Goal: Task Accomplishment & Management: Manage account settings

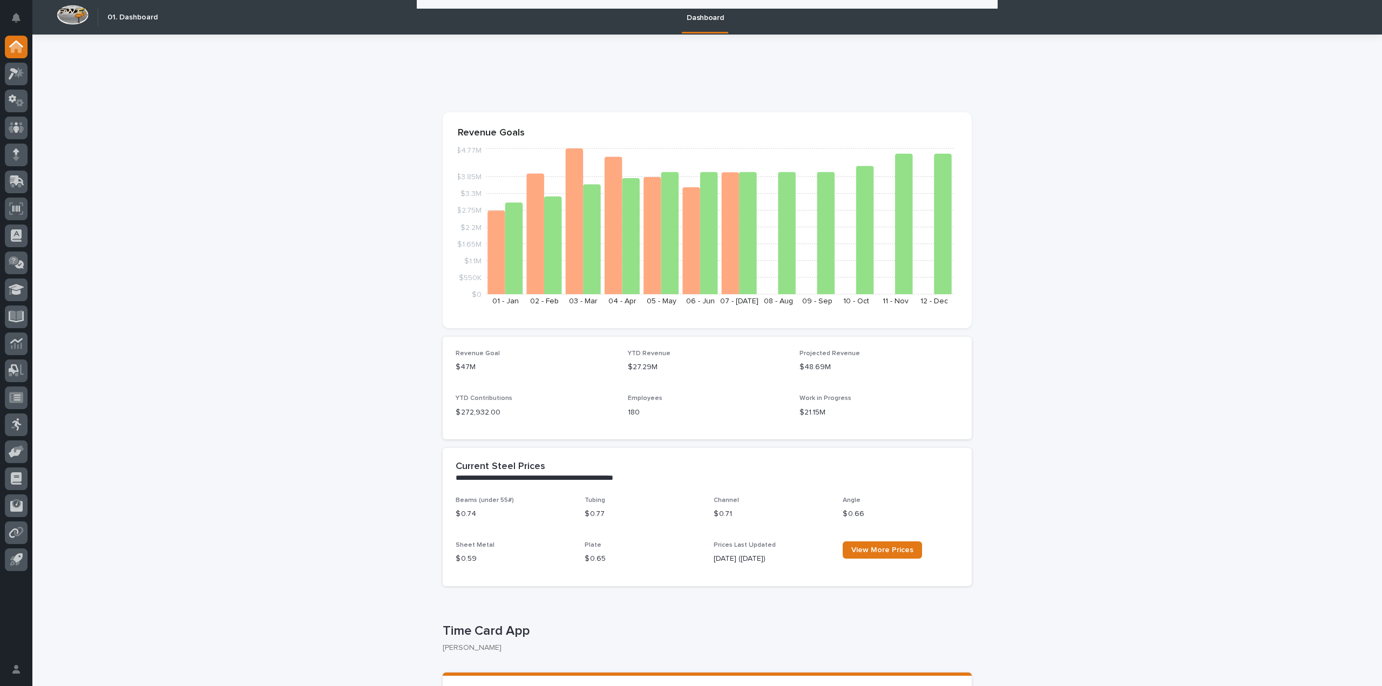
scroll to position [270, 0]
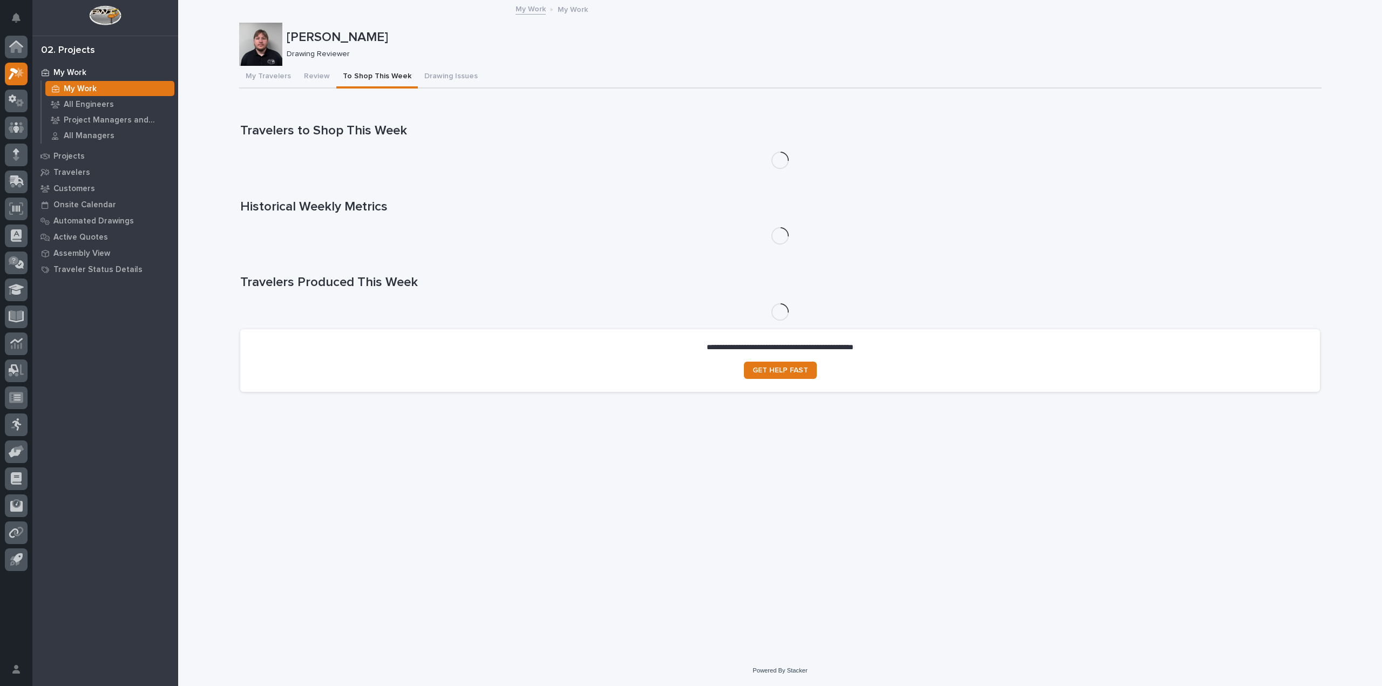
click at [351, 77] on button "To Shop This Week" at bounding box center [376, 77] width 81 height 23
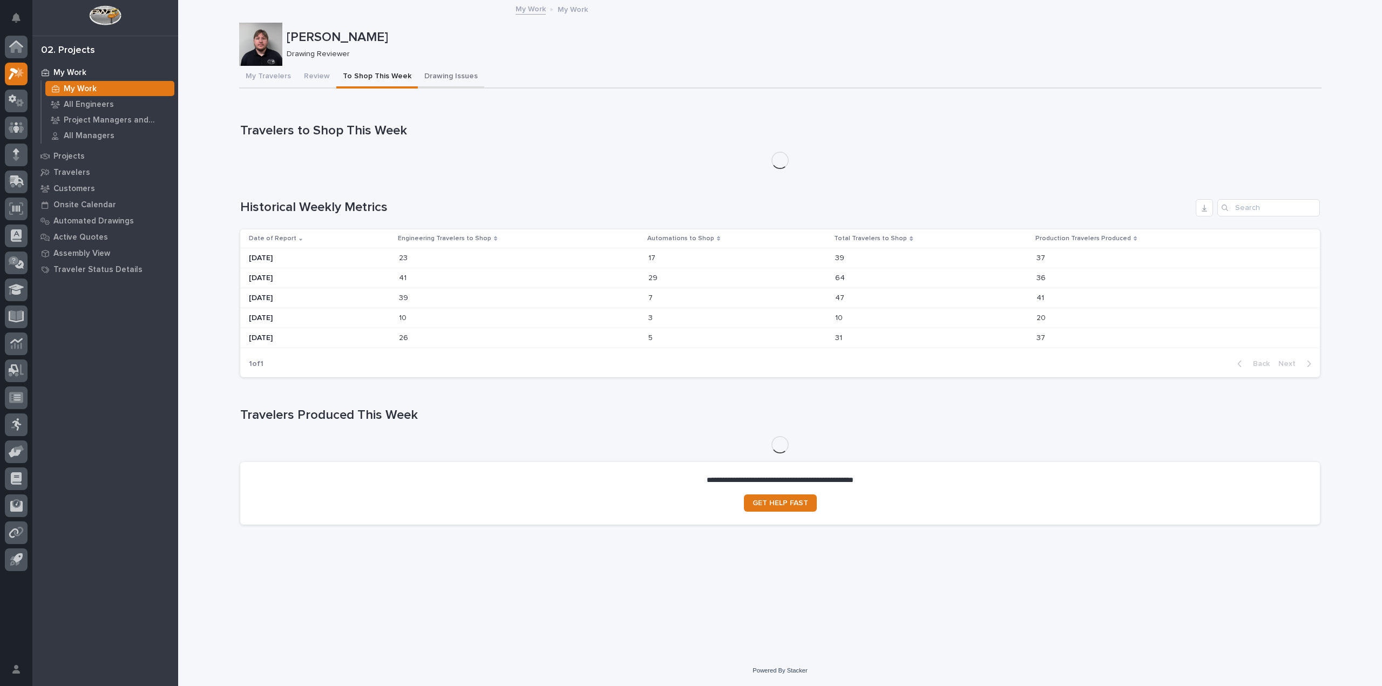
click at [422, 77] on button "Drawing Issues" at bounding box center [451, 77] width 66 height 23
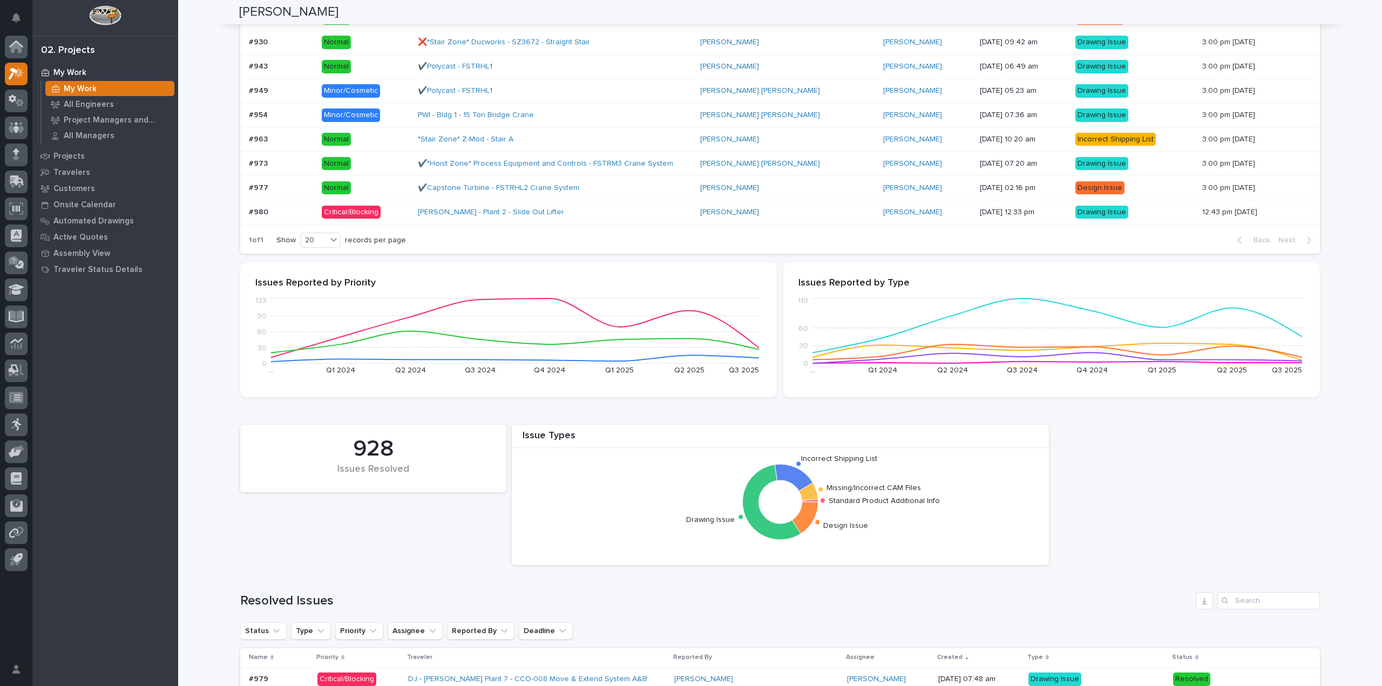
scroll to position [216, 0]
click at [275, 206] on div "#980 #980" at bounding box center [281, 213] width 64 height 18
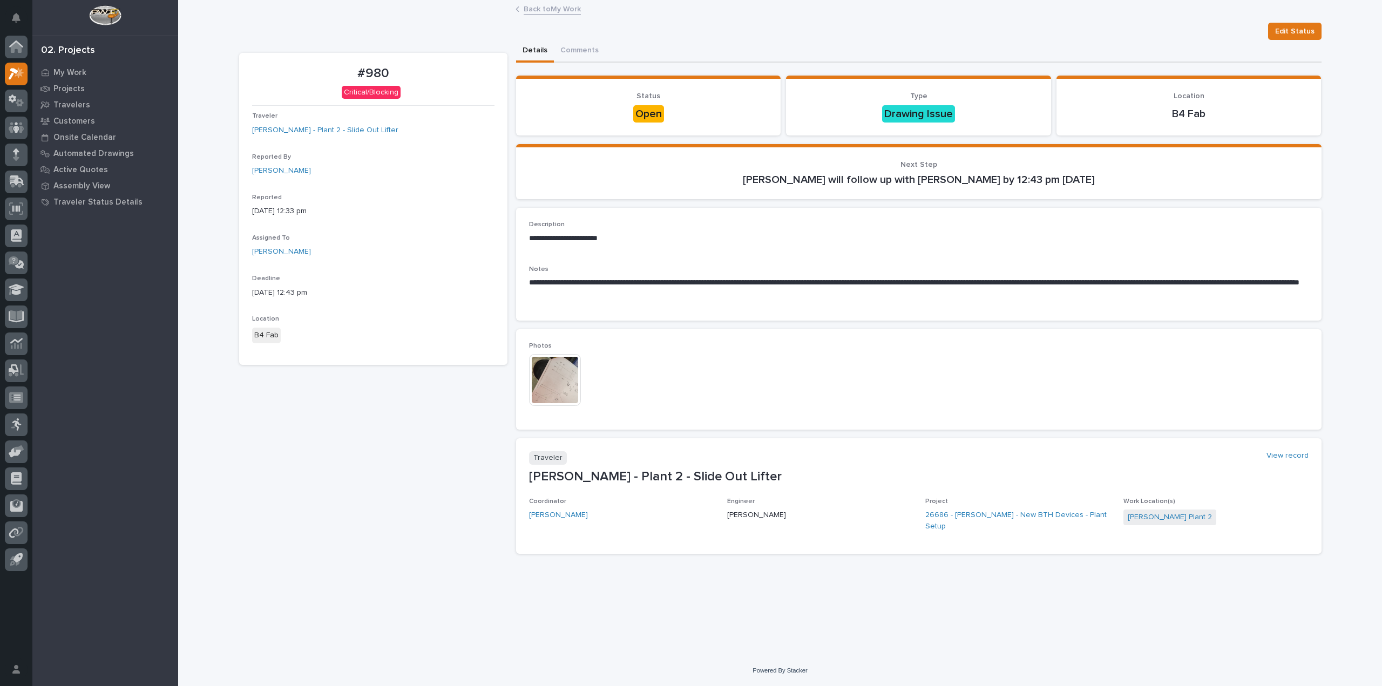
click at [556, 371] on img at bounding box center [555, 380] width 52 height 52
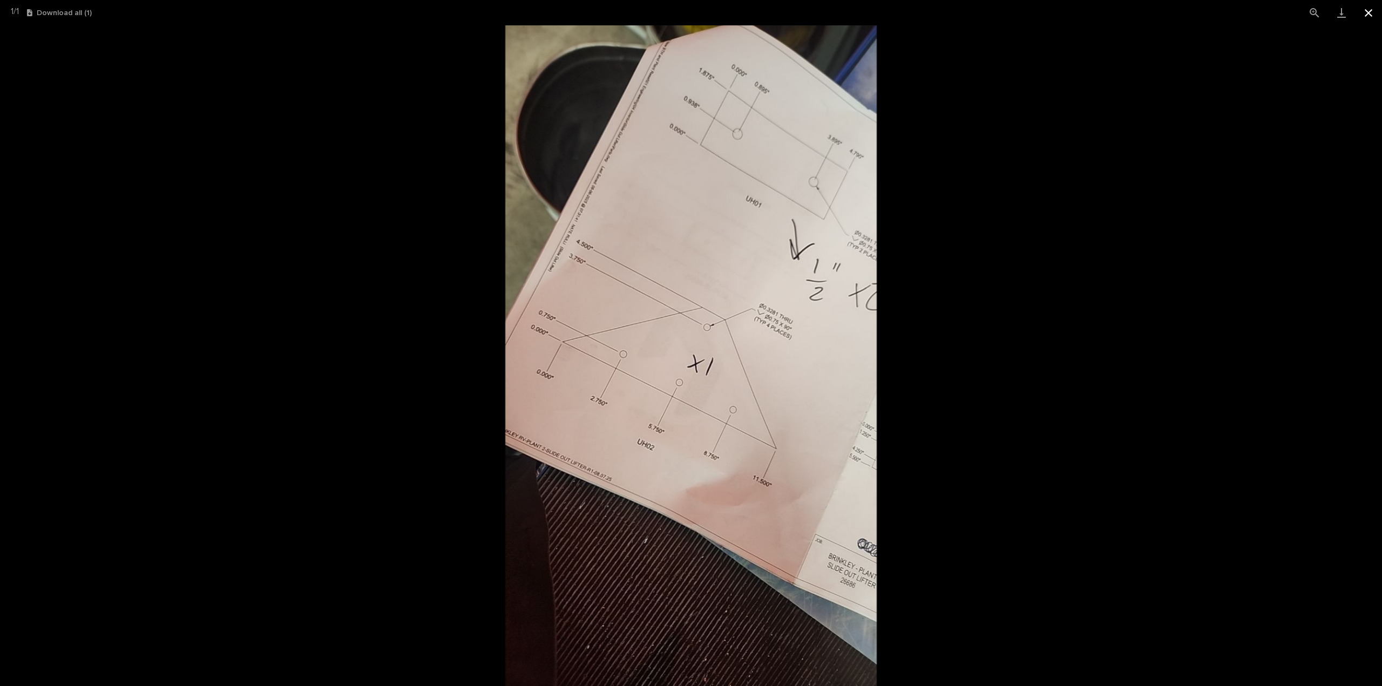
click at [1364, 15] on button "Close gallery" at bounding box center [1368, 12] width 27 height 25
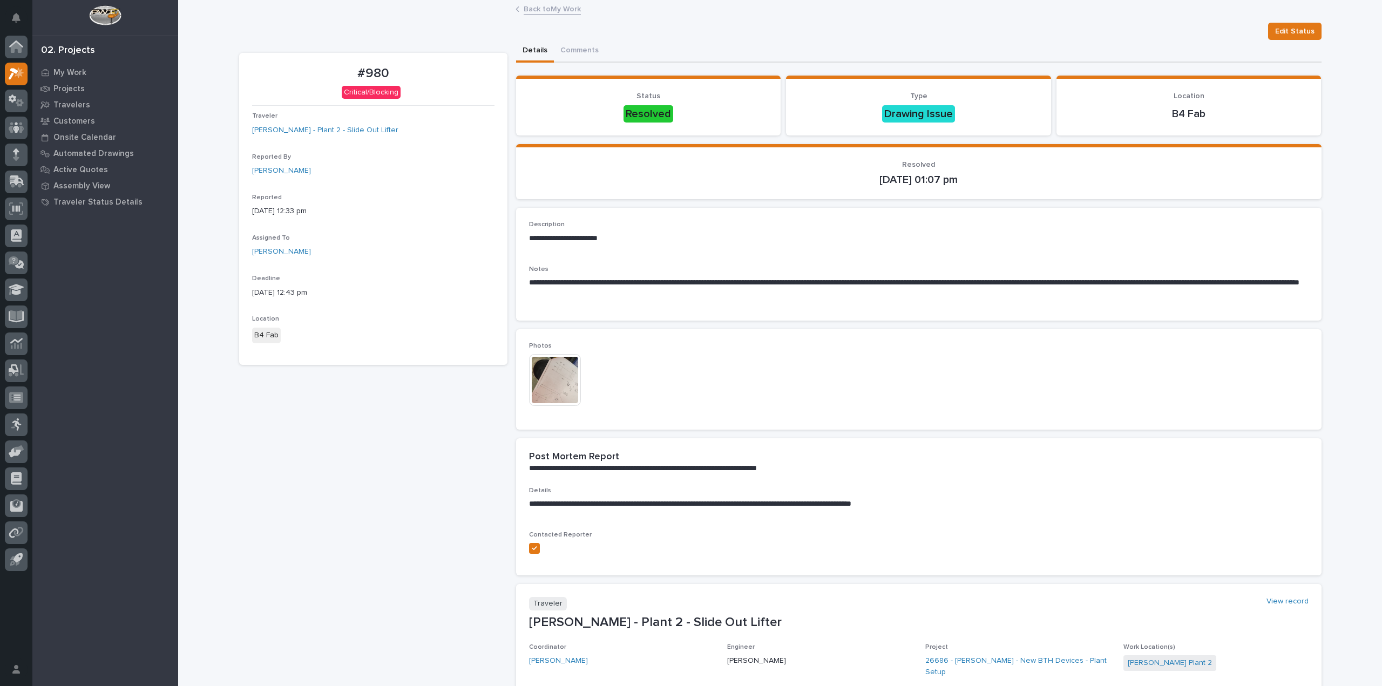
click at [563, 12] on link "Back to My Work" at bounding box center [552, 8] width 57 height 12
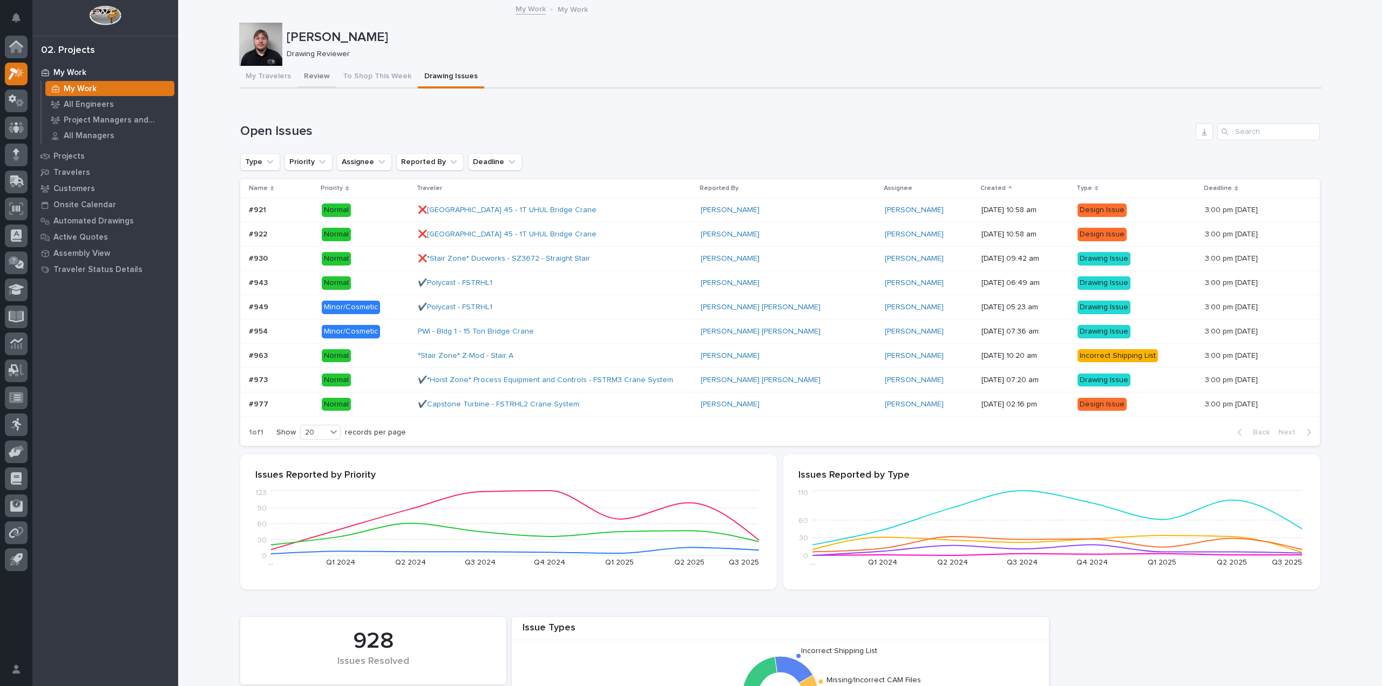
click at [310, 69] on button "Review" at bounding box center [316, 77] width 39 height 23
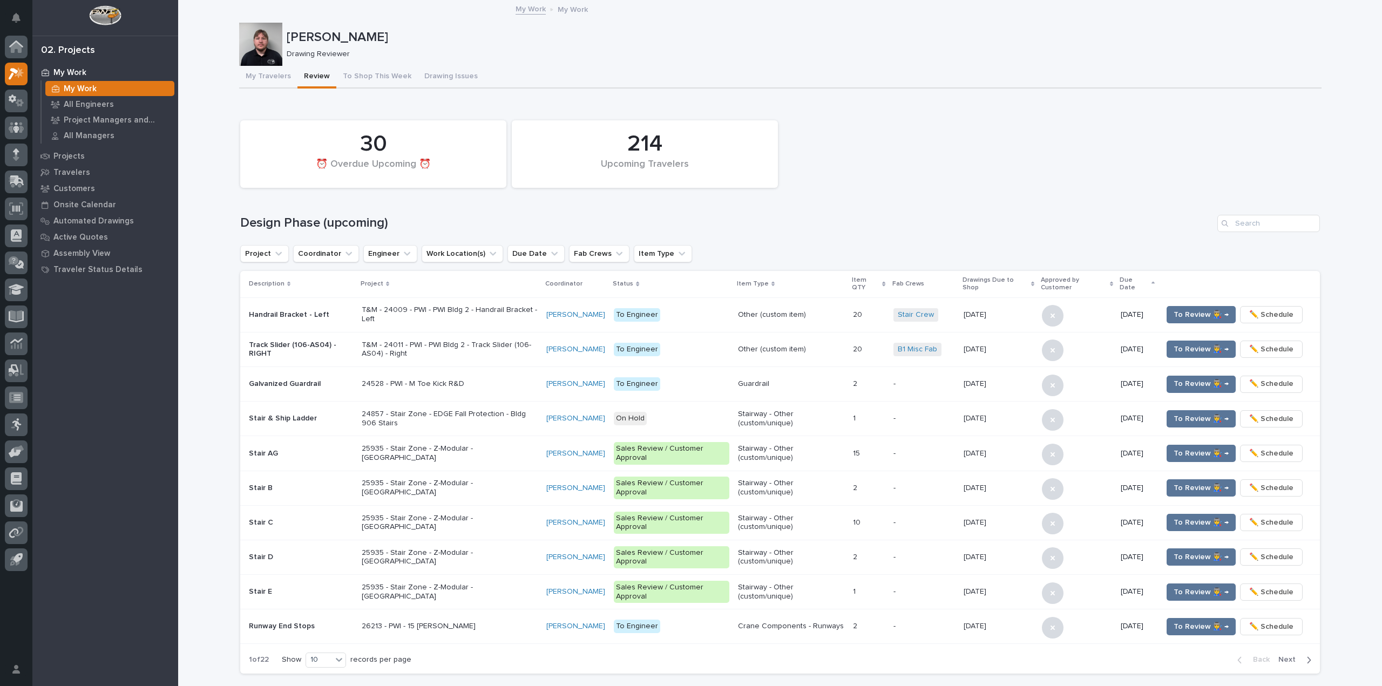
click at [209, 408] on div "**********" at bounding box center [780, 674] width 1204 height 1346
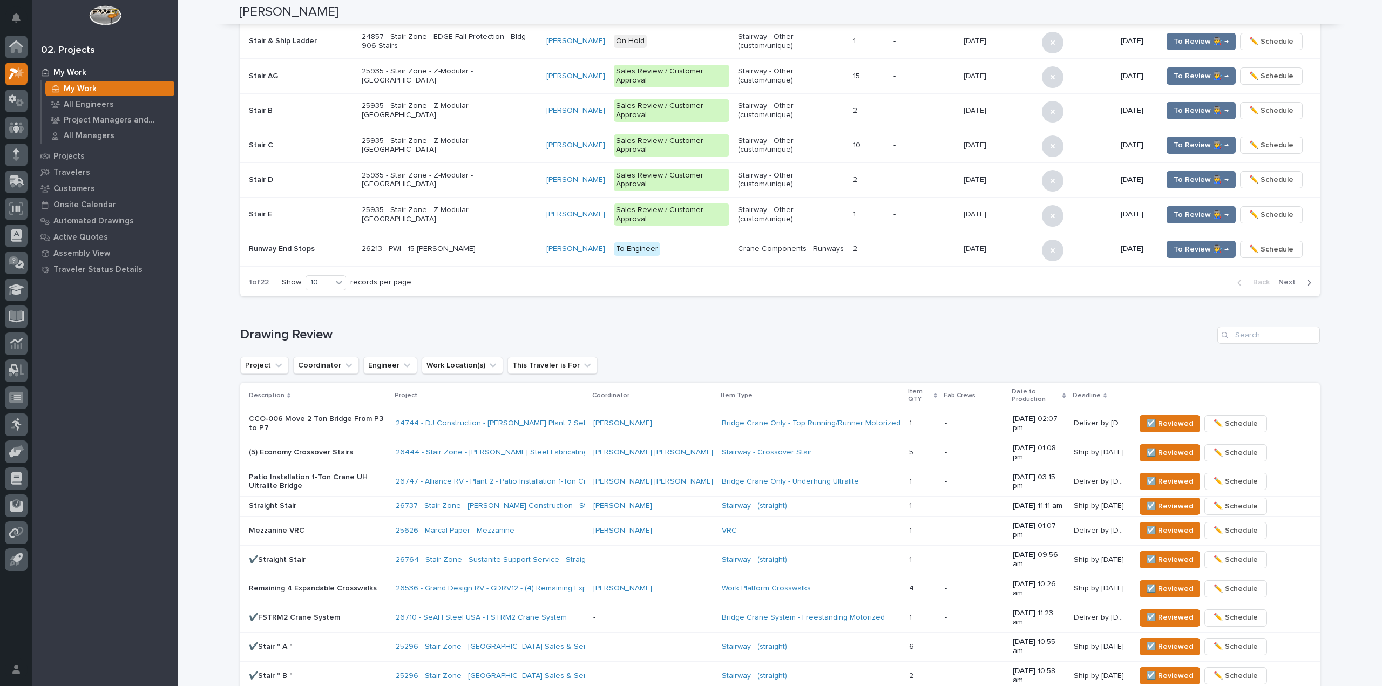
scroll to position [432, 0]
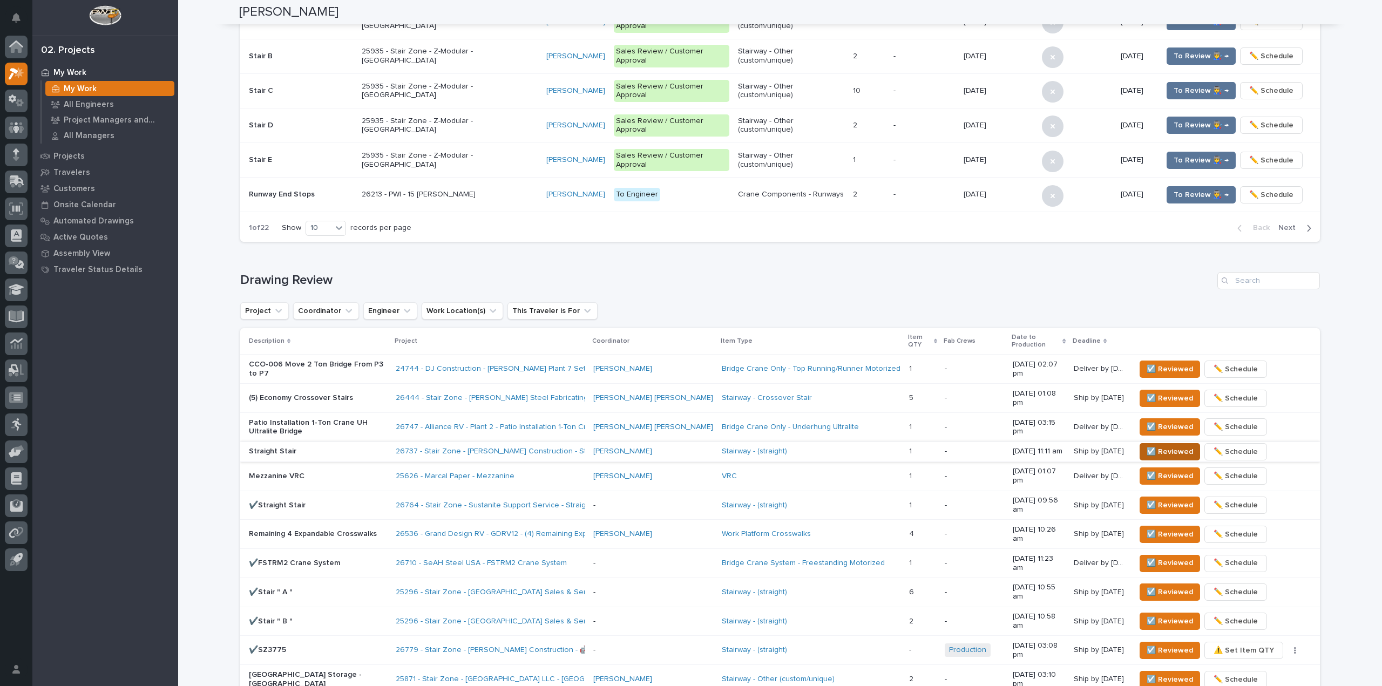
click at [1152, 445] on span "☑️ Reviewed" at bounding box center [1169, 451] width 46 height 13
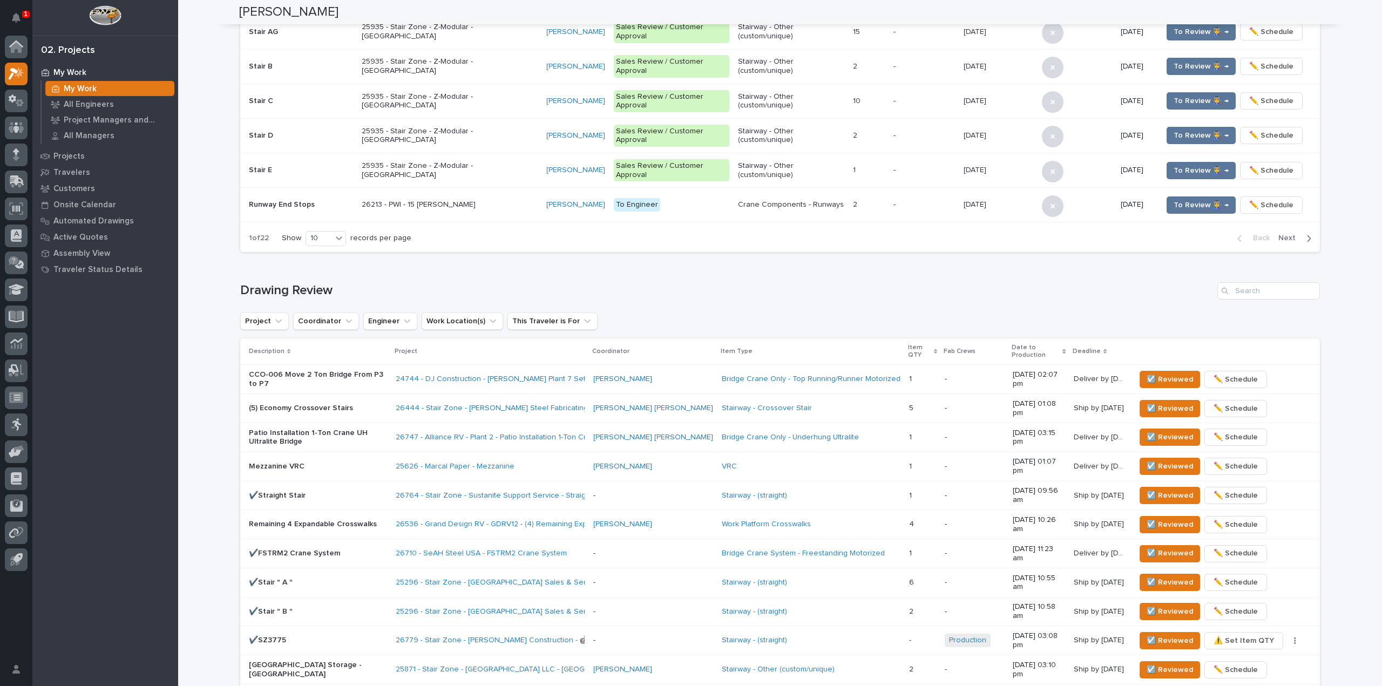
scroll to position [0, 0]
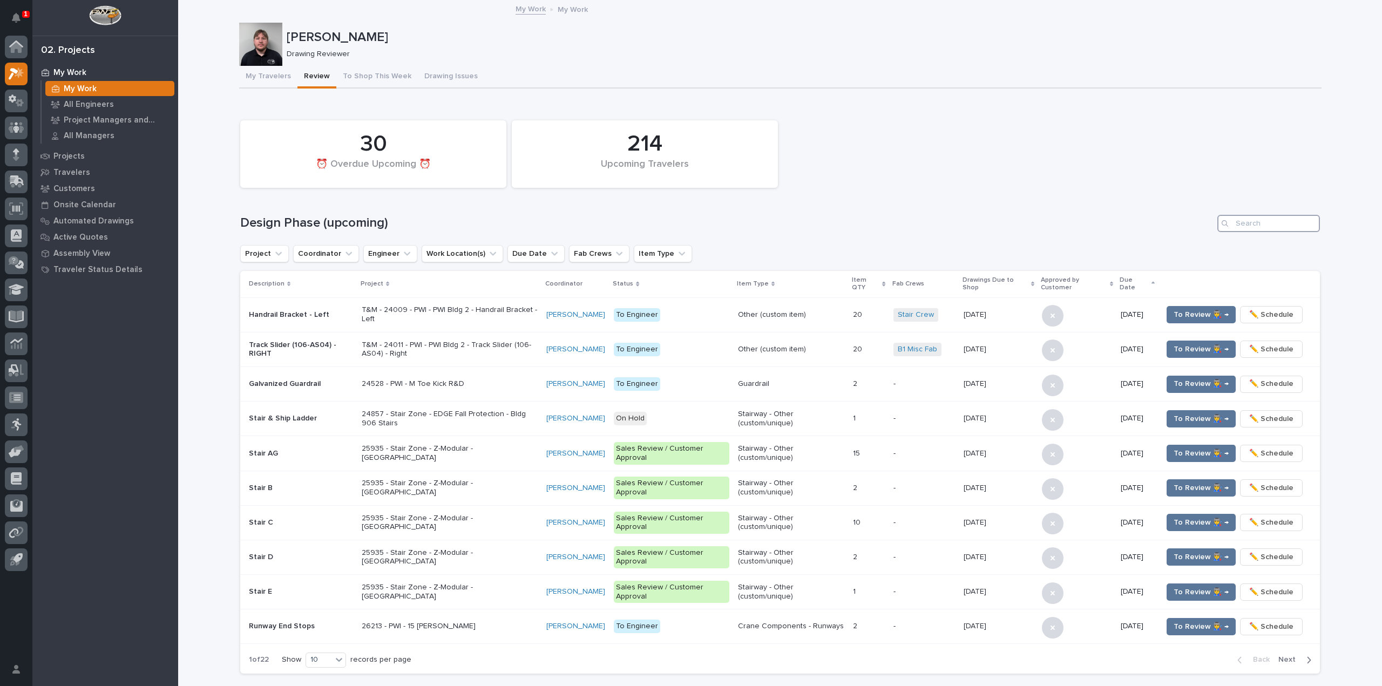
click at [1275, 229] on input "Search" at bounding box center [1268, 223] width 103 height 17
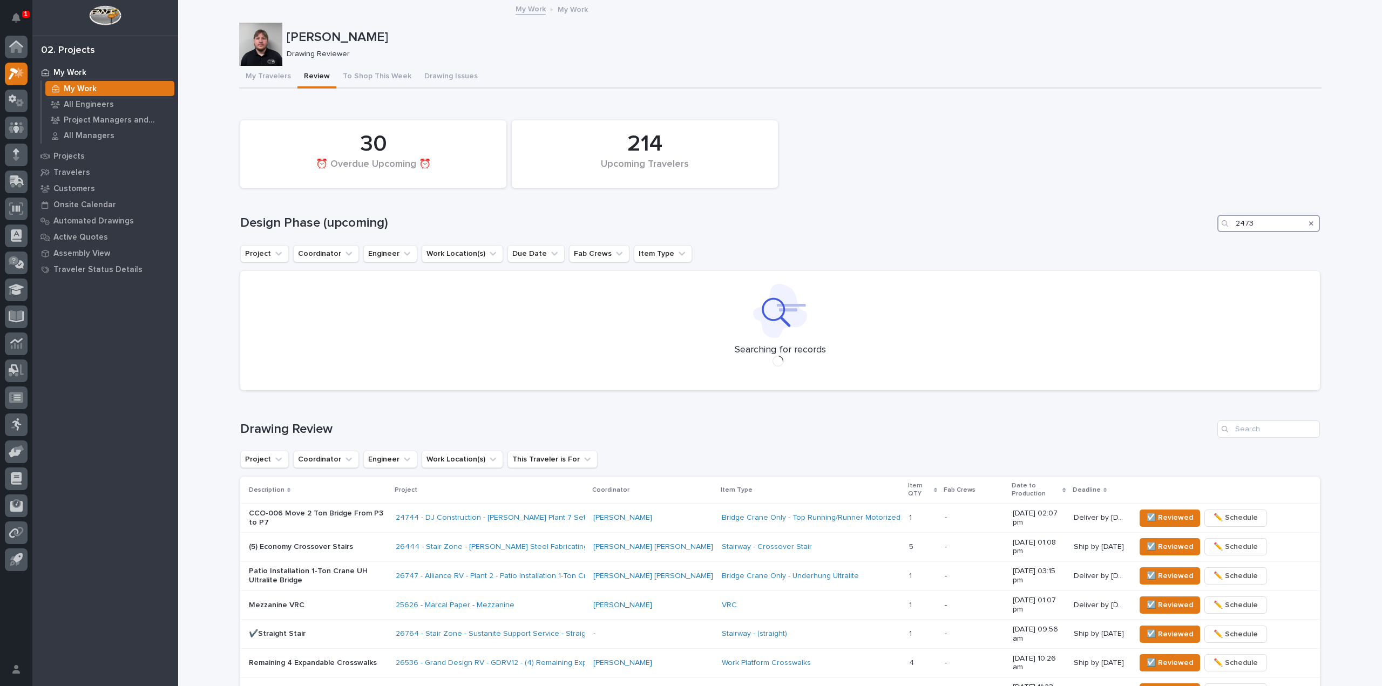
type input "24730"
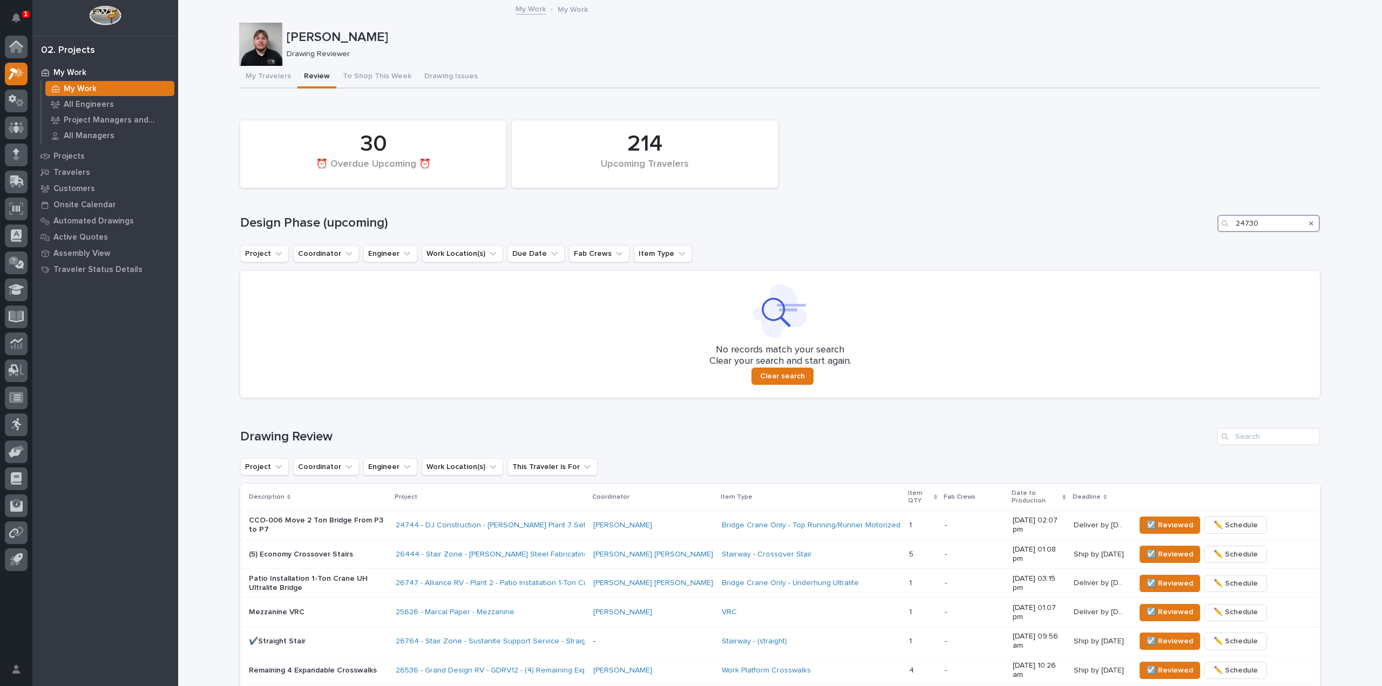
drag, startPoint x: 1272, startPoint y: 227, endPoint x: 1189, endPoint y: 220, distance: 82.3
click at [1188, 220] on div "Design Phase (upcoming) 24730" at bounding box center [779, 223] width 1079 height 17
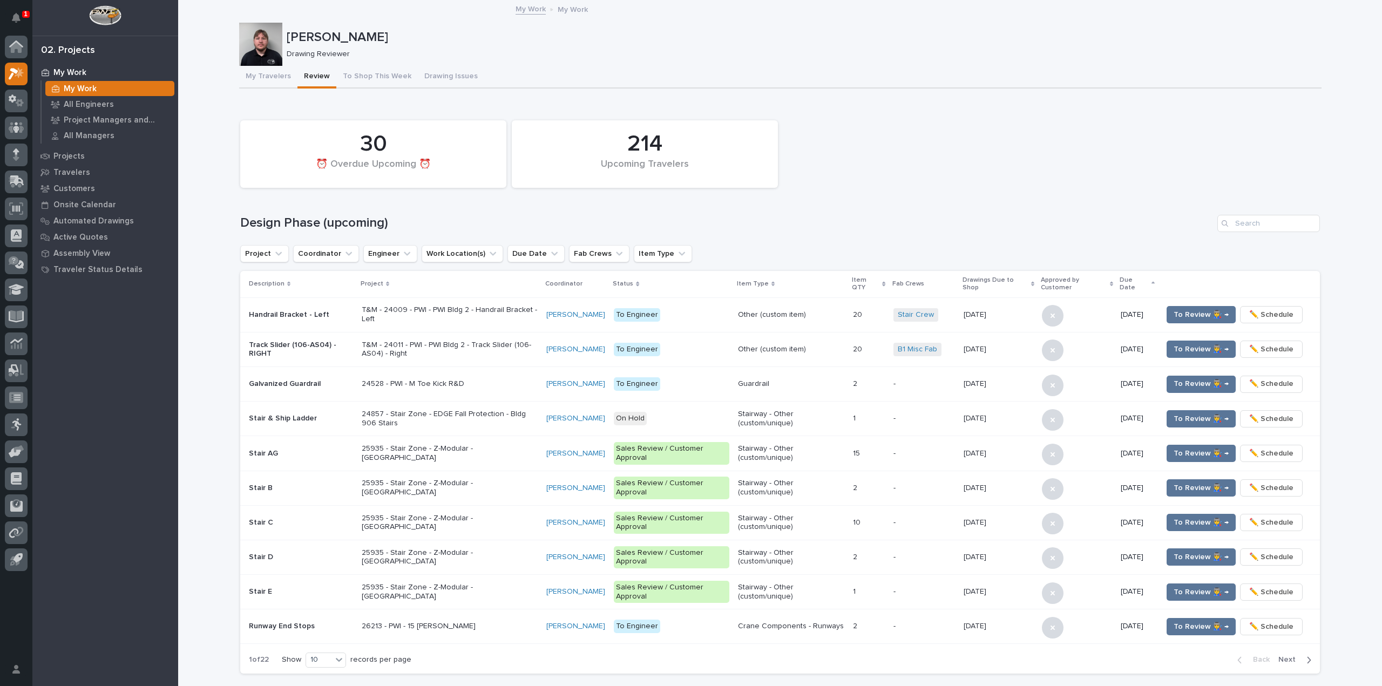
click at [1253, 440] on td "To Review 👨‍🏭 → ✏️ Schedule" at bounding box center [1239, 453] width 162 height 35
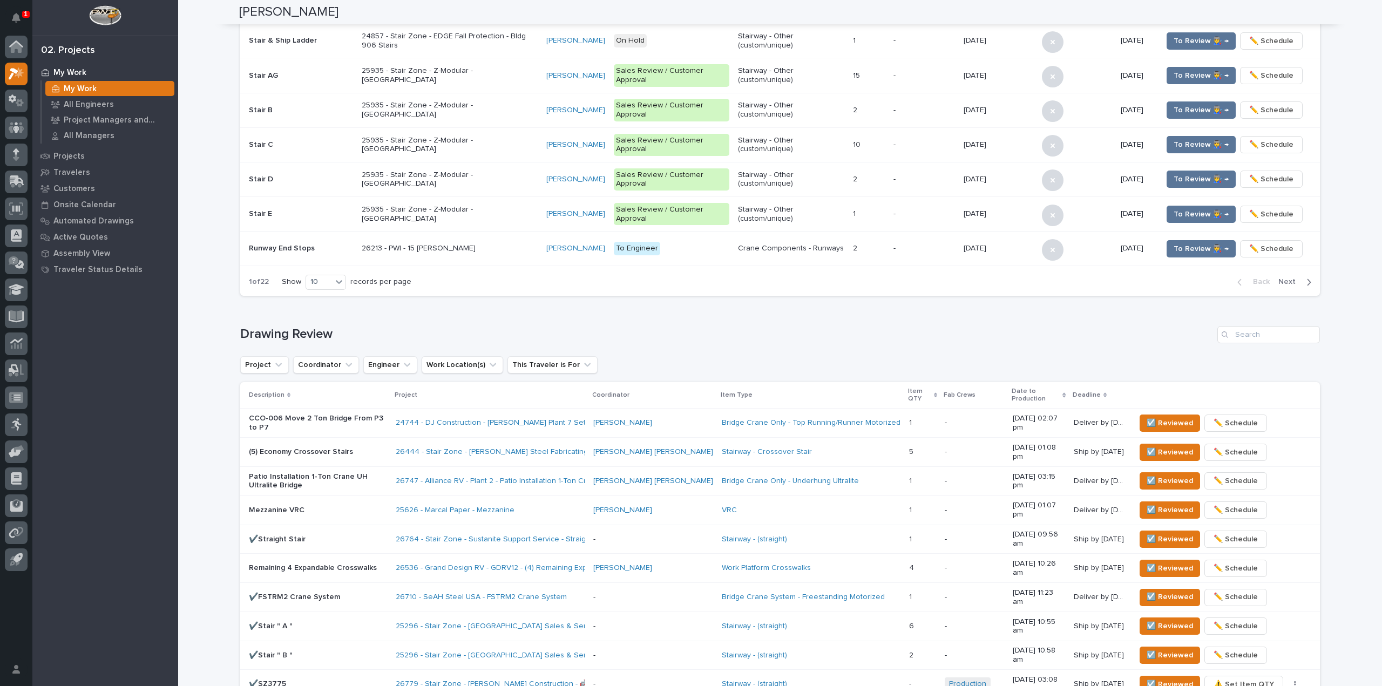
scroll to position [432, 0]
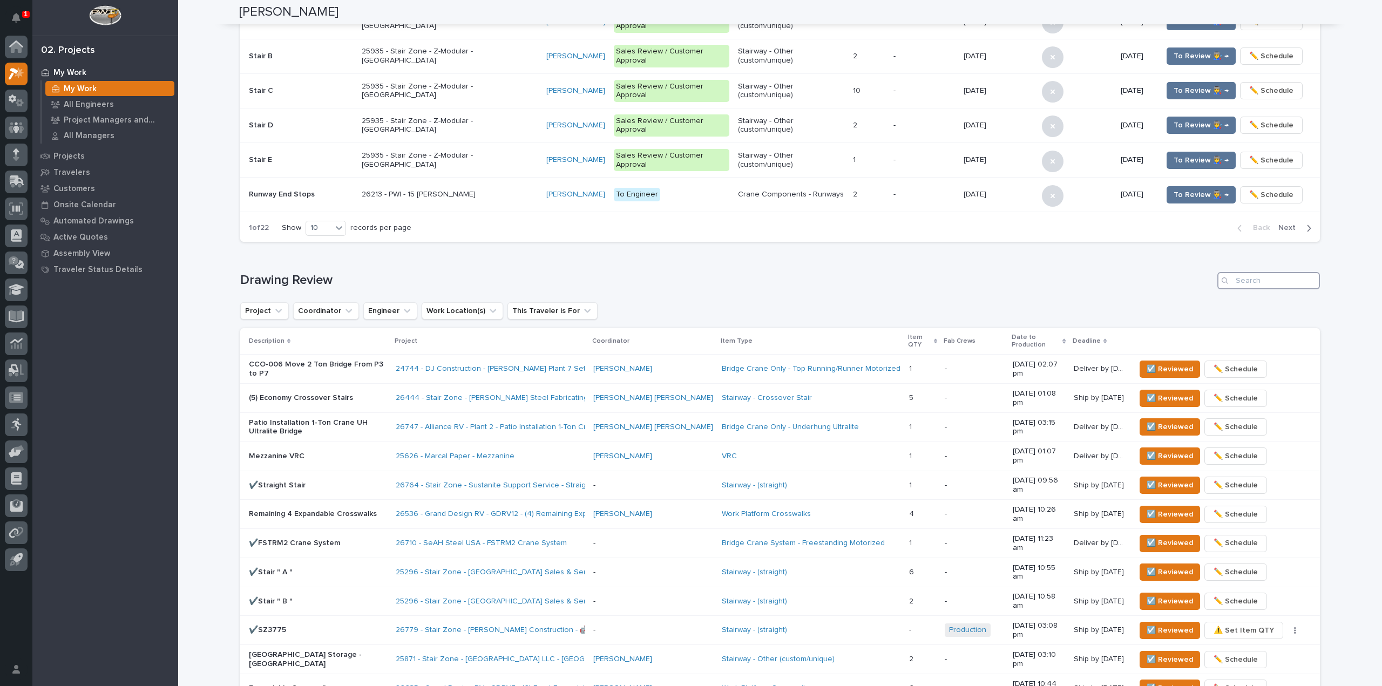
click at [1233, 282] on input "Search" at bounding box center [1268, 280] width 103 height 17
paste input "24730"
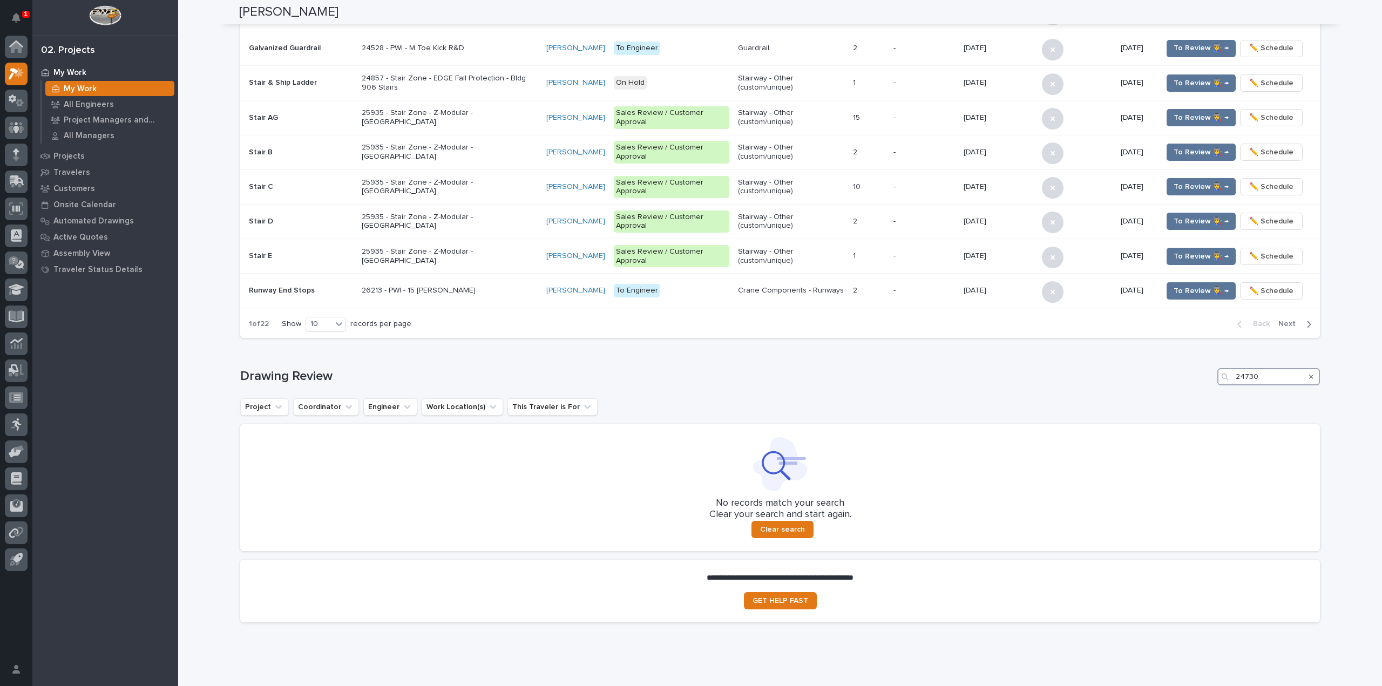
scroll to position [339, 0]
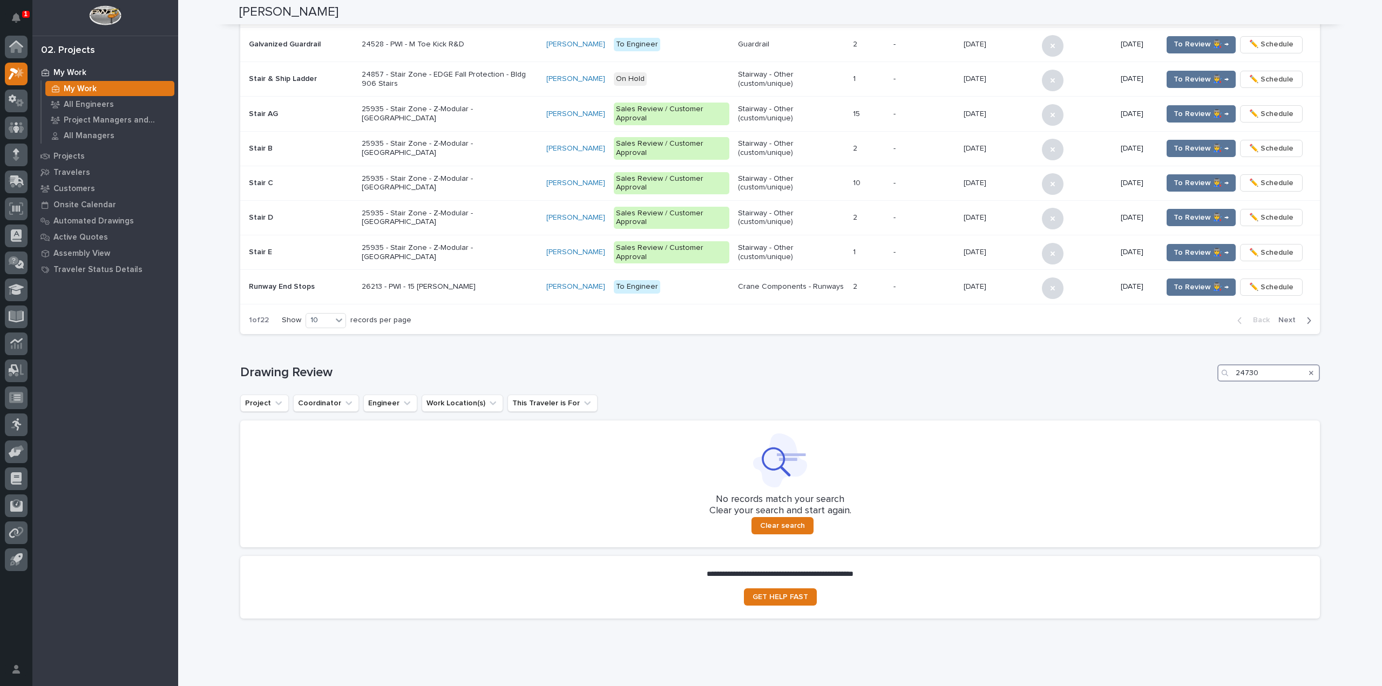
type input "24730"
click at [1309, 374] on div "Search" at bounding box center [1310, 372] width 17 height 17
click at [1309, 372] on icon "Search" at bounding box center [1311, 373] width 4 height 4
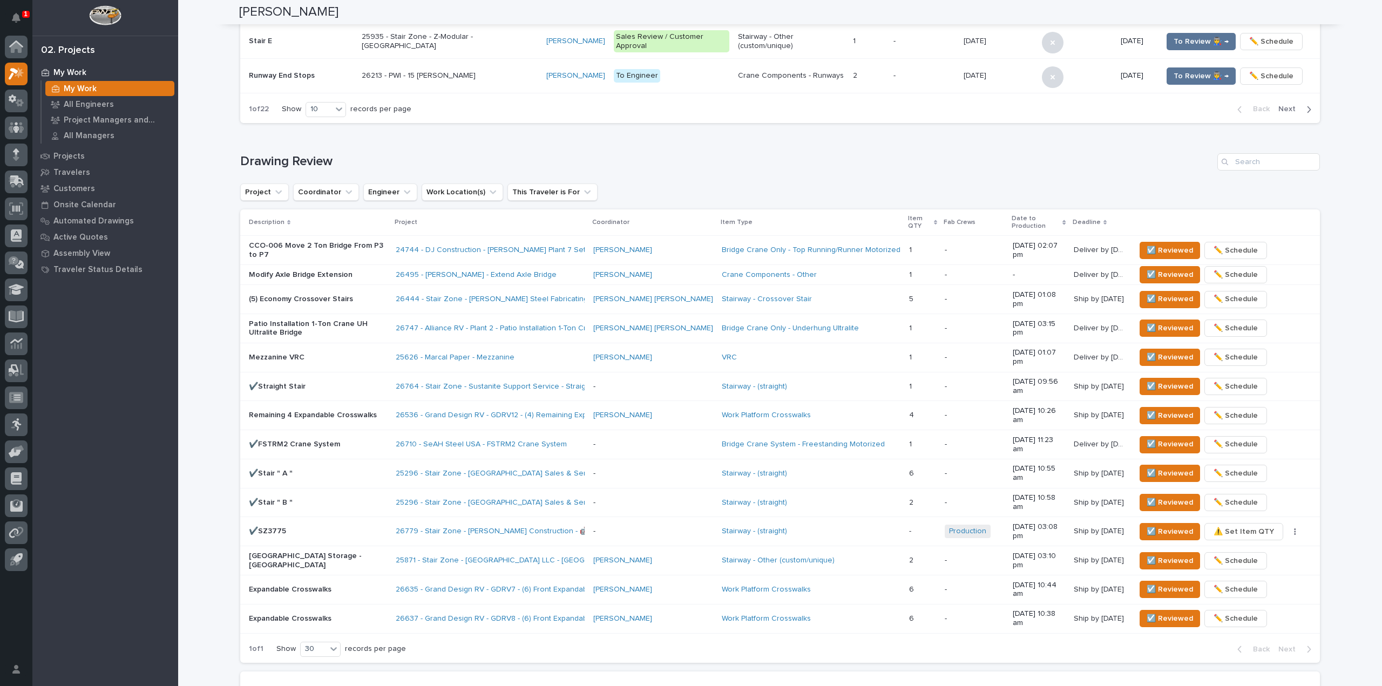
scroll to position [561, 0]
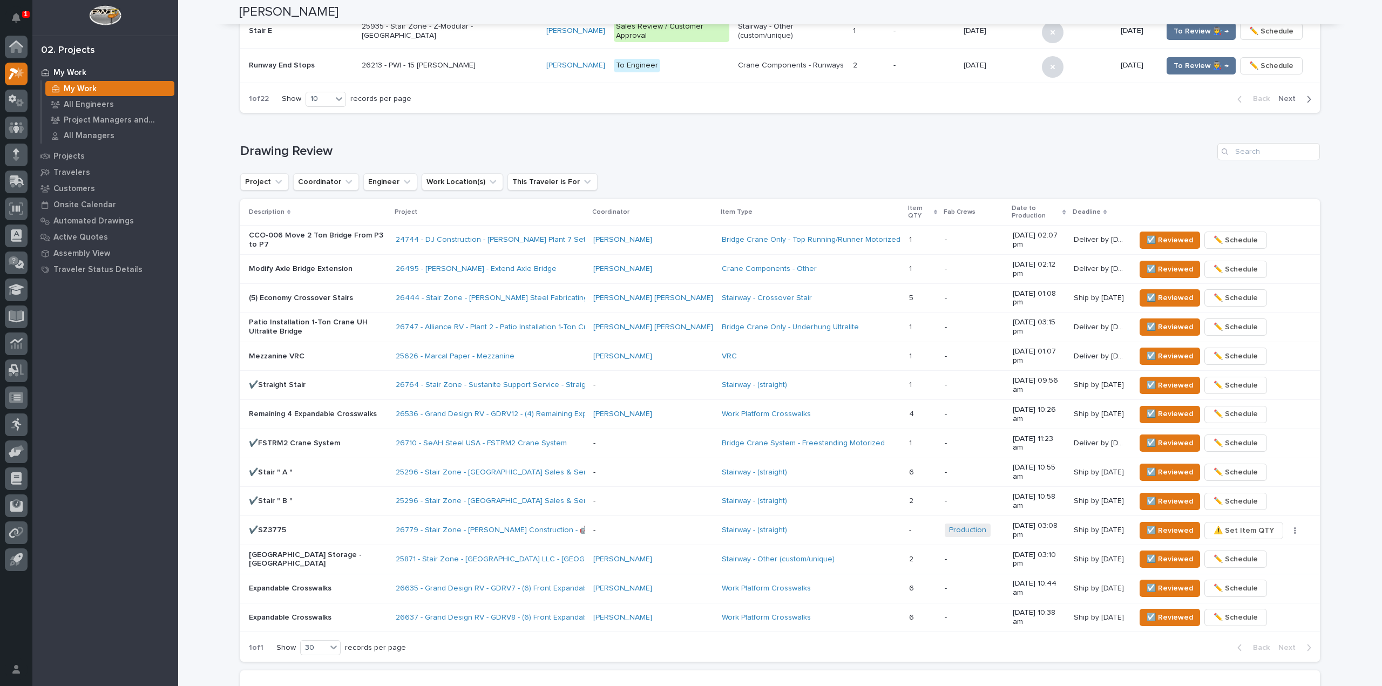
click at [25, 15] on p "1" at bounding box center [26, 14] width 4 height 8
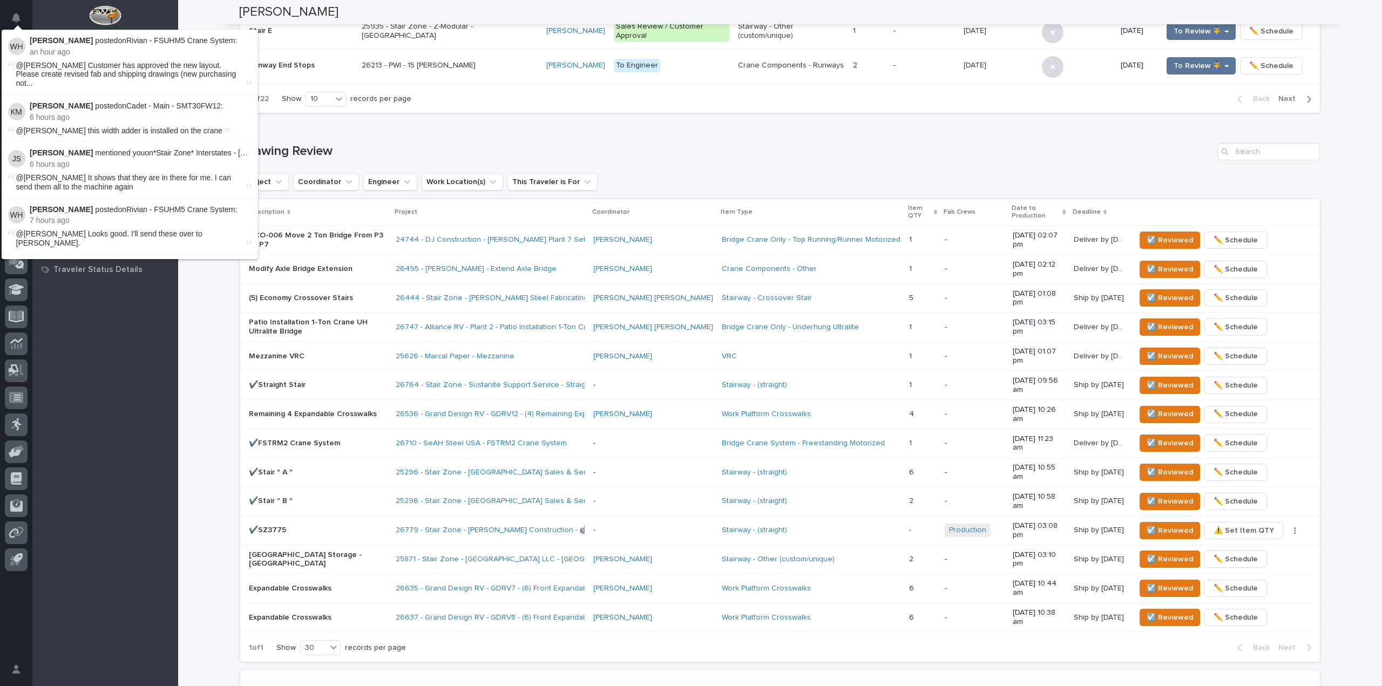
click at [392, 125] on div "Loading... Saving… Drawing Review Project Coordinator Engineer Work Location(s)…" at bounding box center [779, 395] width 1079 height 549
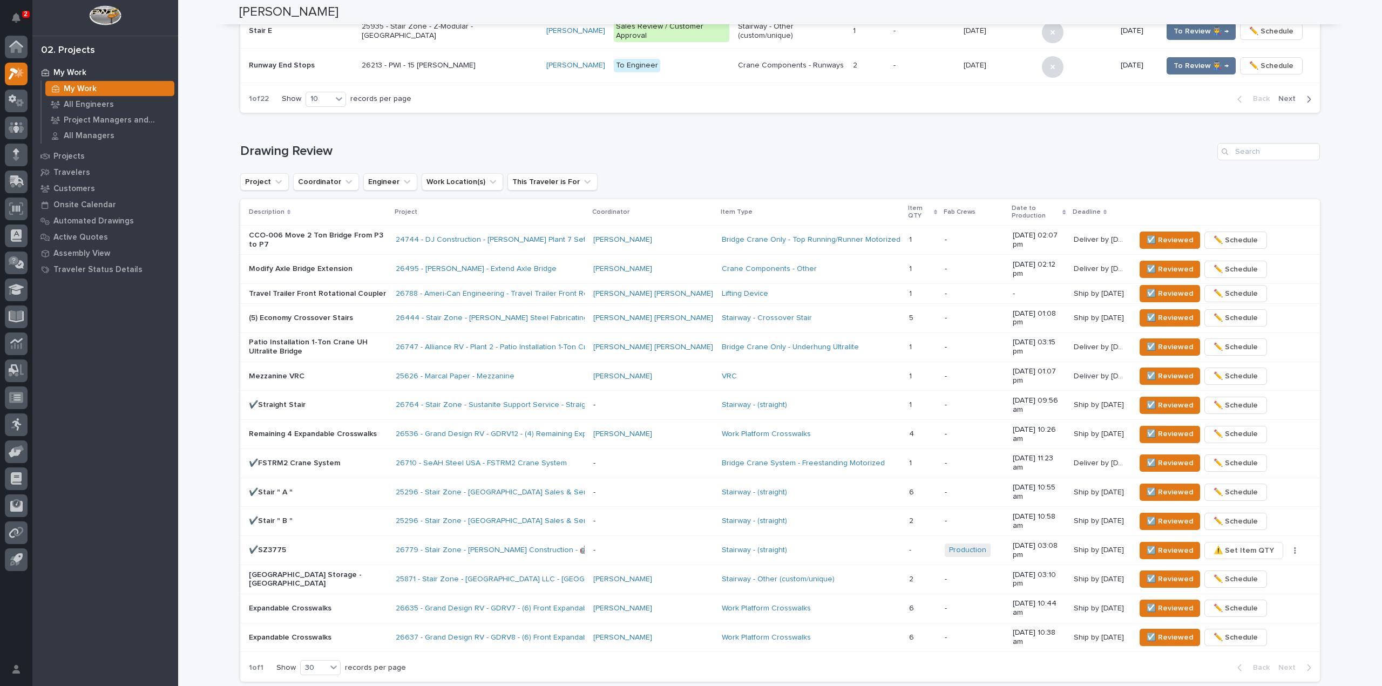
scroll to position [570, 0]
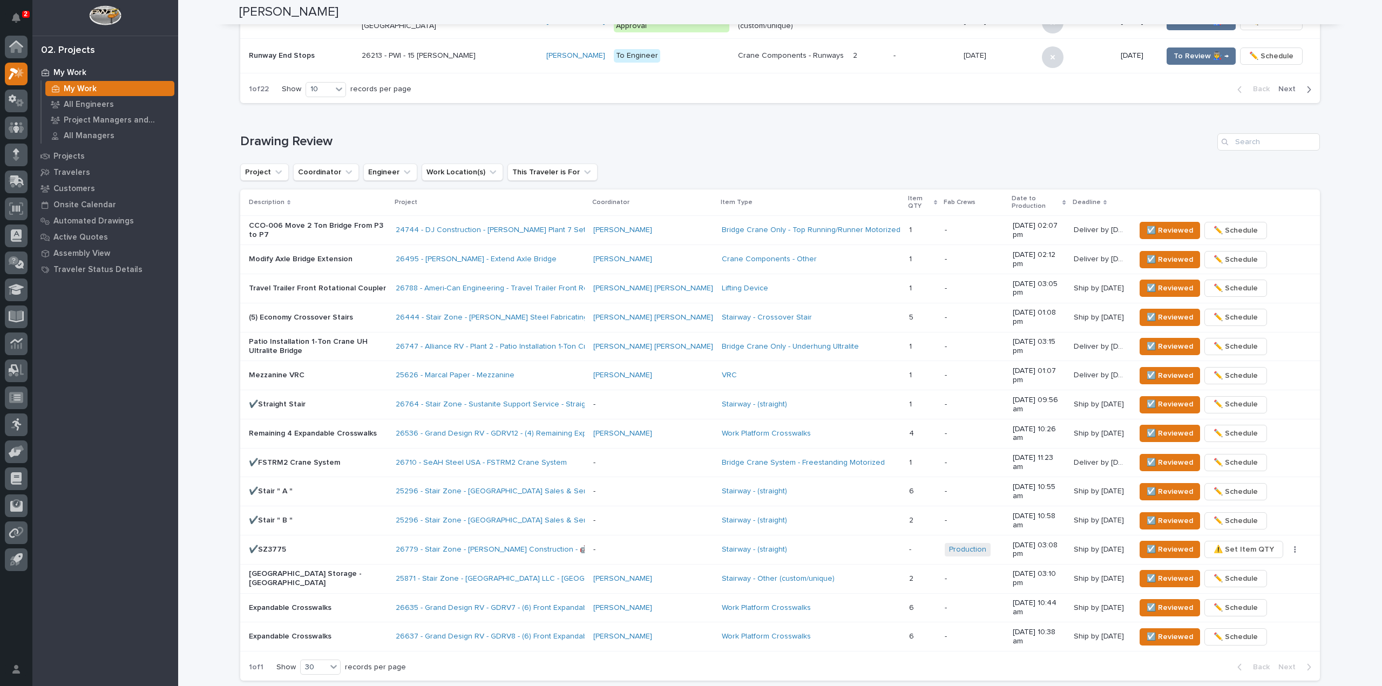
click at [387, 313] on p "(5) Economy Crossover Stairs" at bounding box center [318, 317] width 138 height 9
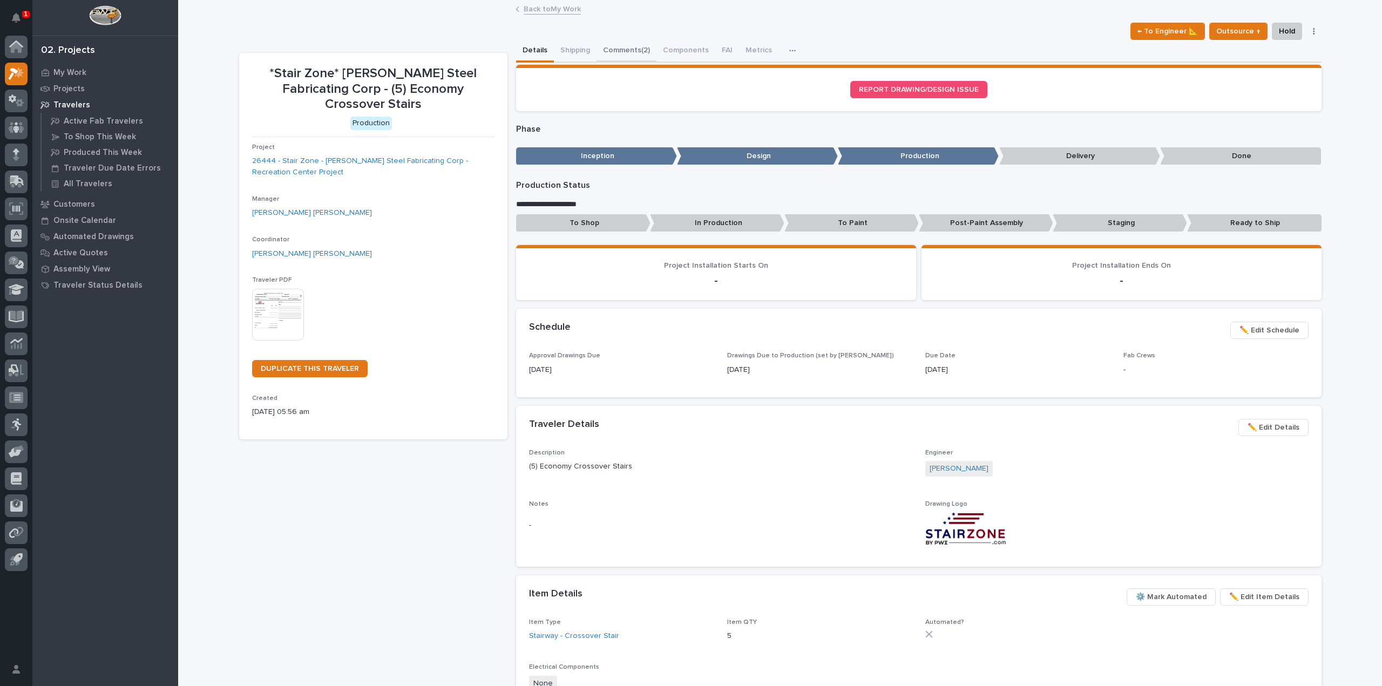
click at [609, 52] on button "Comments (2)" at bounding box center [626, 51] width 60 height 23
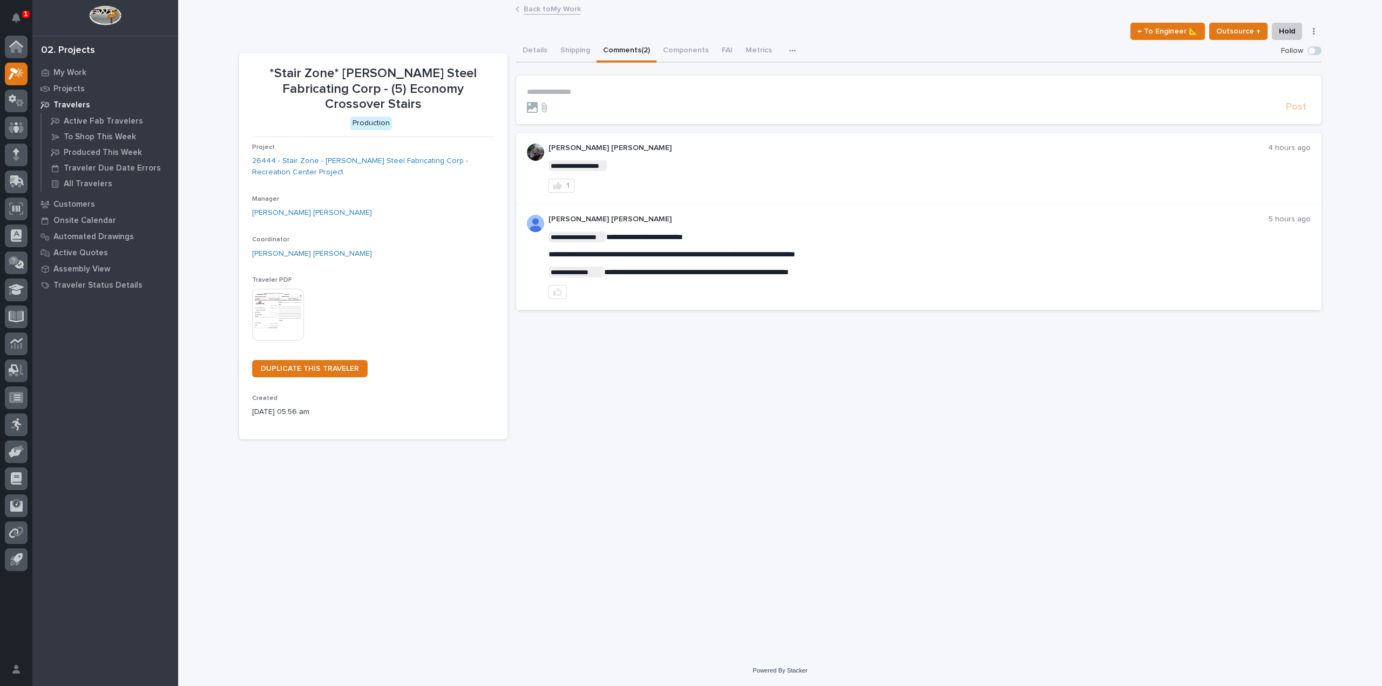
click at [563, 92] on p "**********" at bounding box center [919, 91] width 784 height 9
drag, startPoint x: 563, startPoint y: 92, endPoint x: 548, endPoint y: 97, distance: 15.9
click at [548, 97] on form "**********" at bounding box center [919, 100] width 784 height 26
click at [548, 92] on p "**********" at bounding box center [919, 91] width 784 height 9
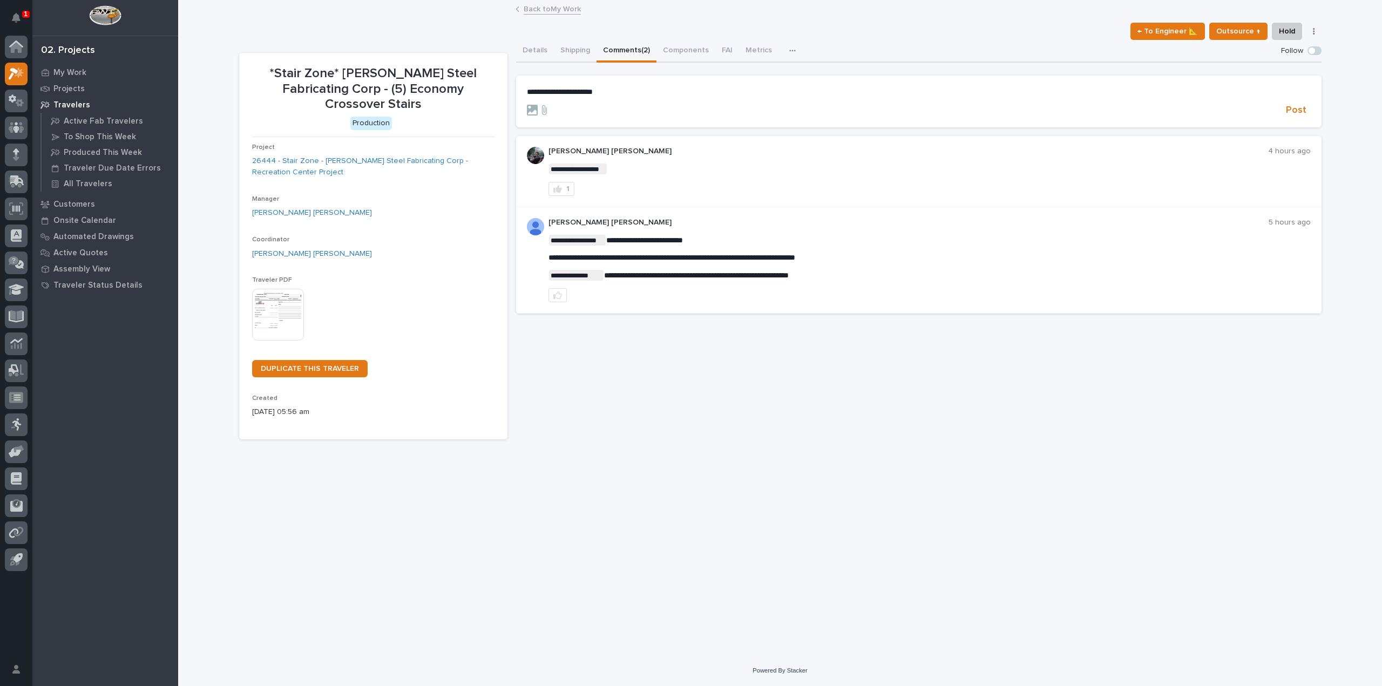
click at [545, 11] on link "Back to My Work" at bounding box center [552, 8] width 57 height 12
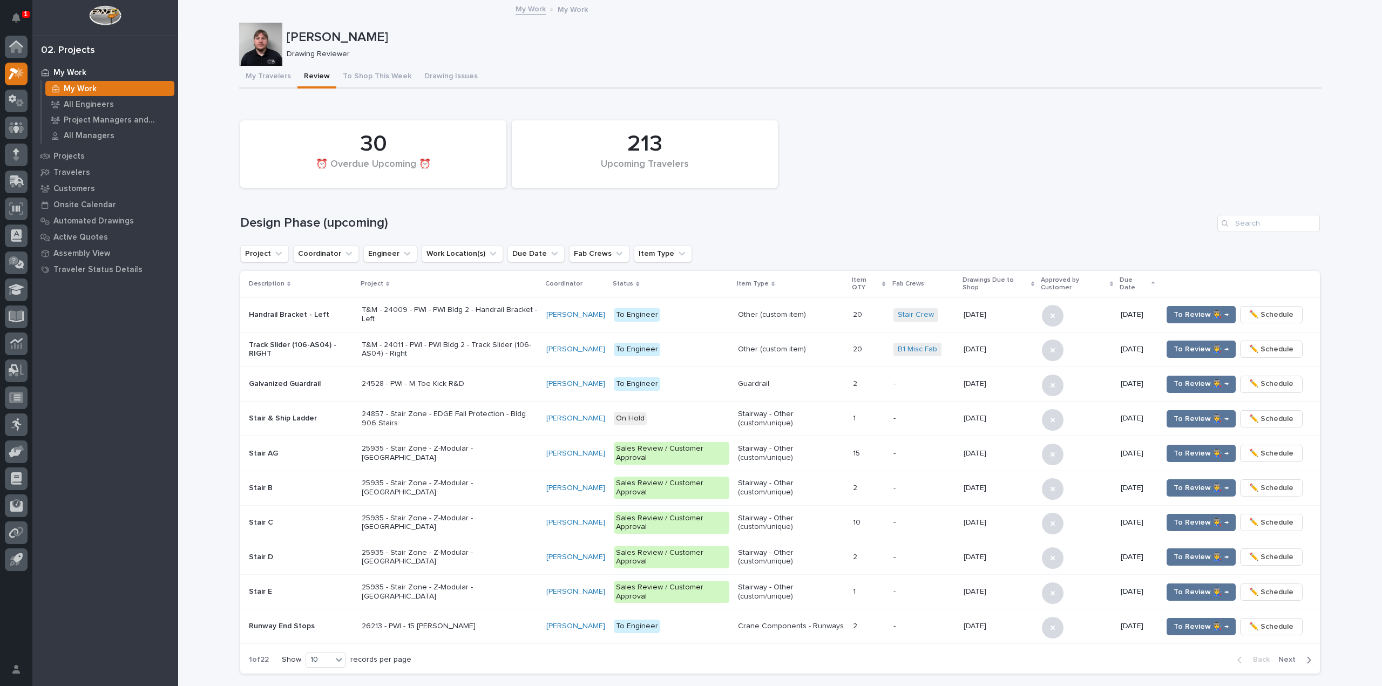
click at [244, 186] on div "30 ⏰ Overdue Upcoming ⏰" at bounding box center [373, 153] width 266 height 67
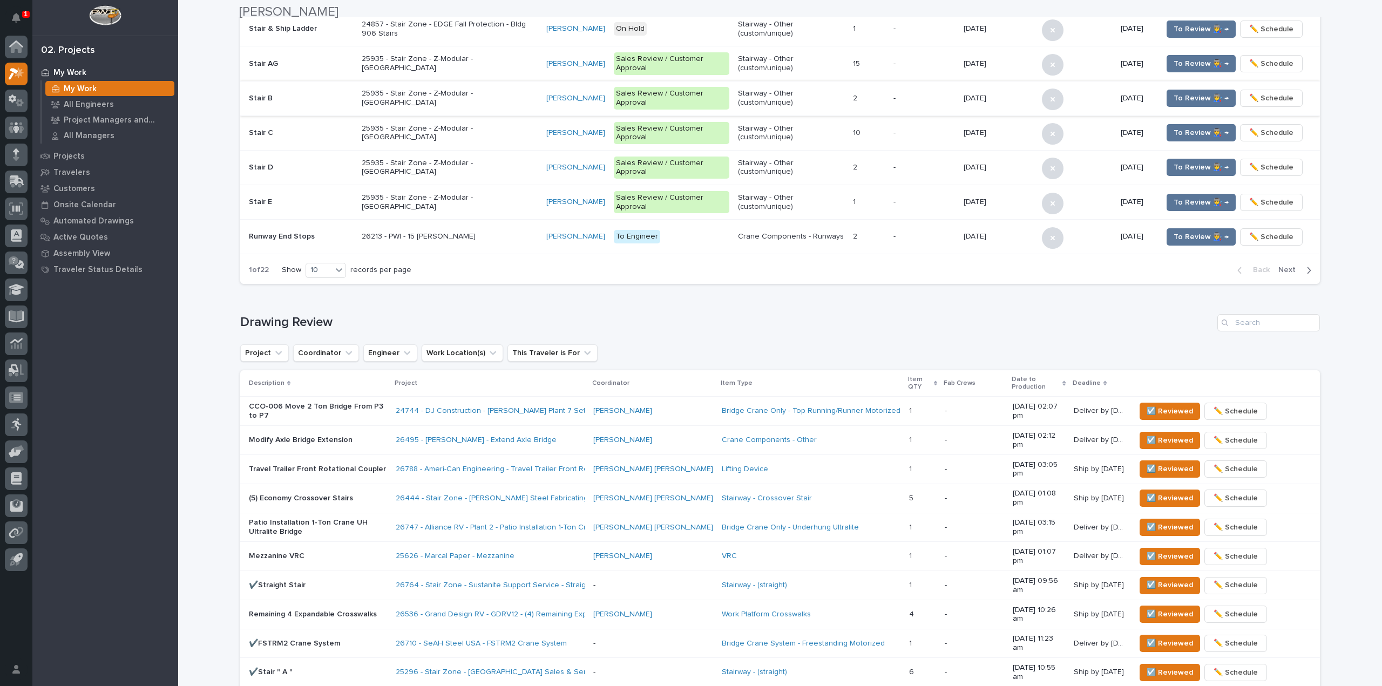
scroll to position [486, 0]
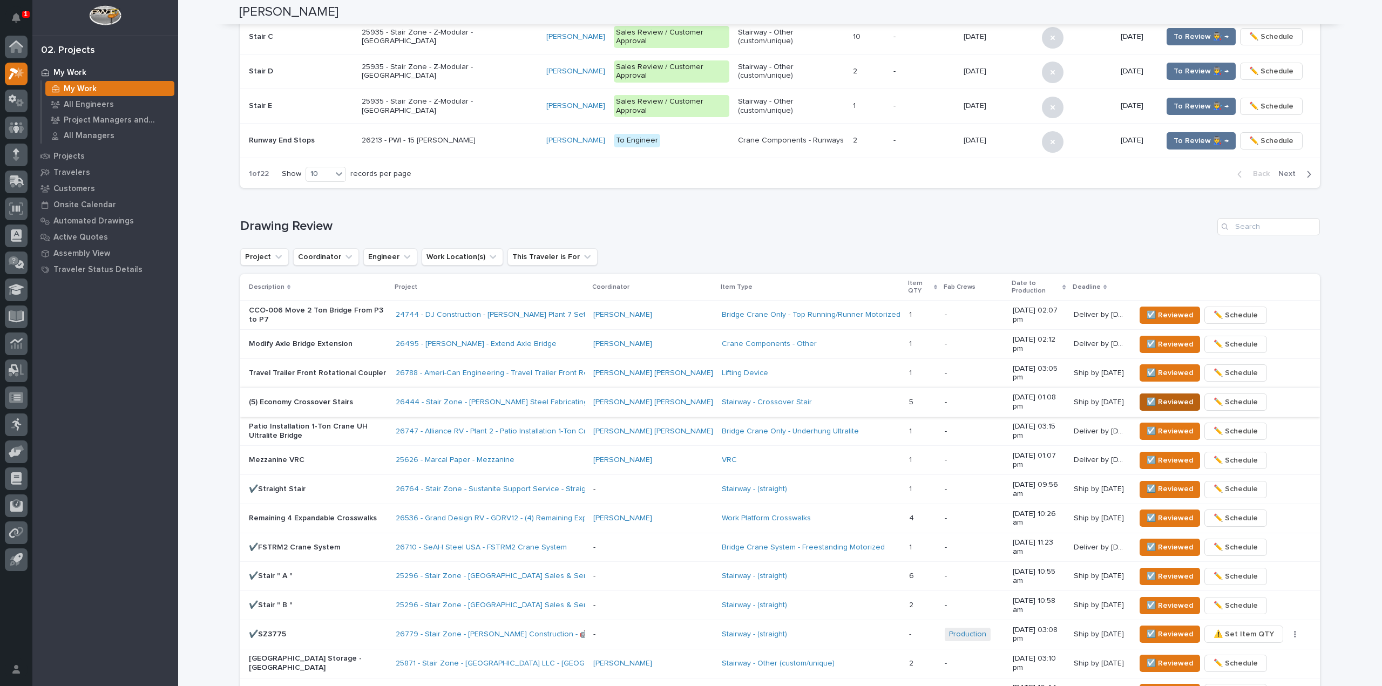
click at [1153, 396] on span "☑️ Reviewed" at bounding box center [1169, 402] width 46 height 13
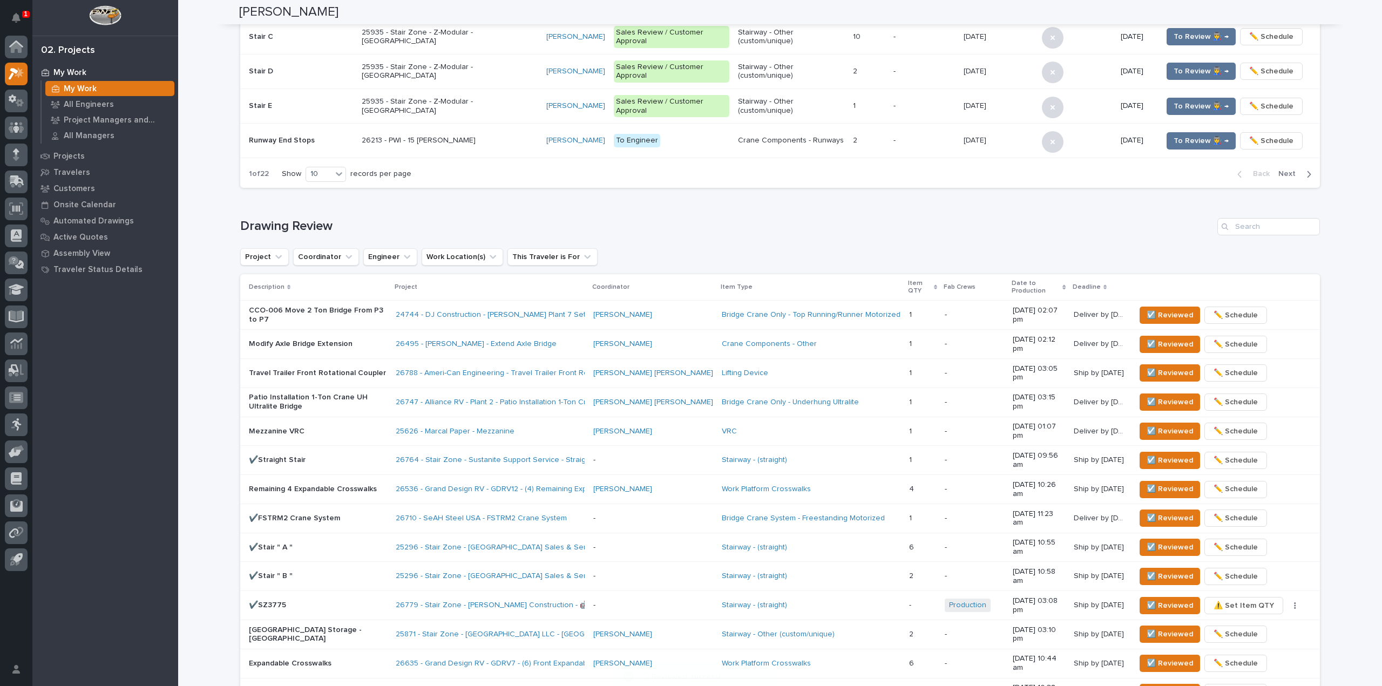
scroll to position [476, 0]
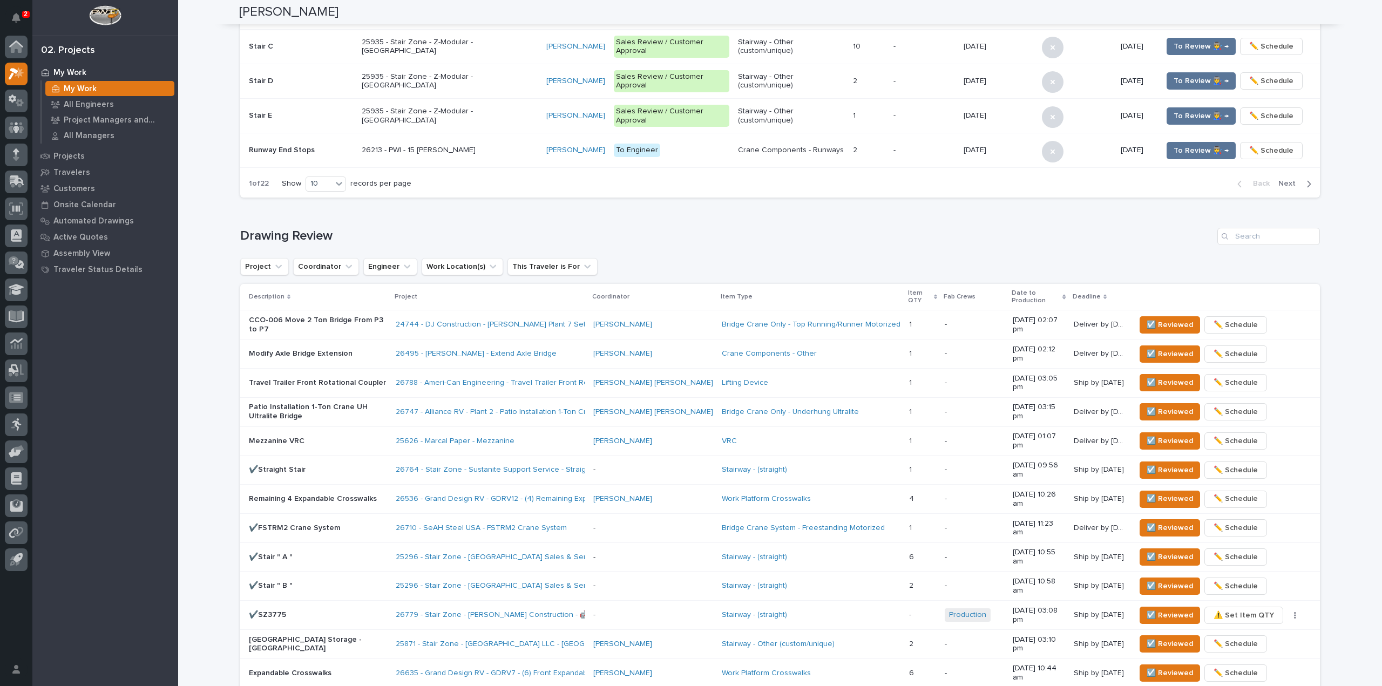
drag, startPoint x: 202, startPoint y: 100, endPoint x: 205, endPoint y: 113, distance: 13.1
click at [202, 100] on div "**********" at bounding box center [780, 202] width 1204 height 1355
click at [1161, 348] on span "☑️ Reviewed" at bounding box center [1169, 354] width 46 height 13
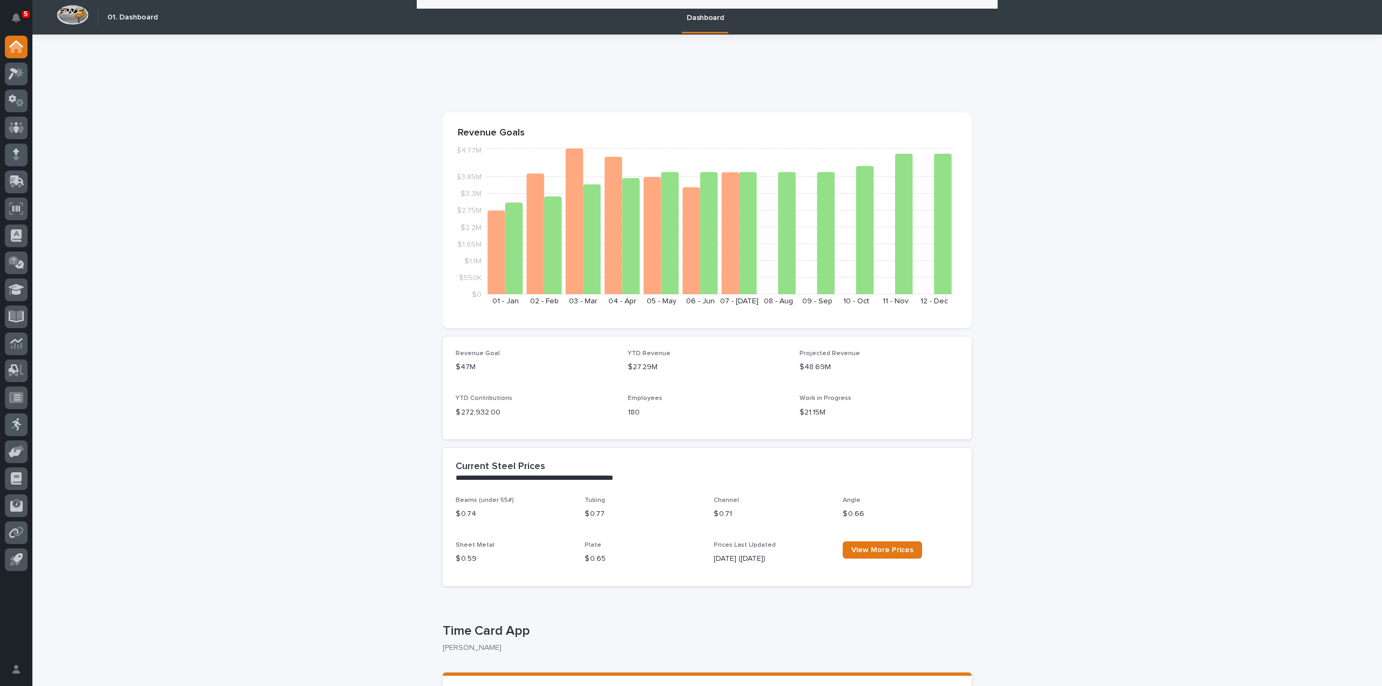
scroll to position [270, 0]
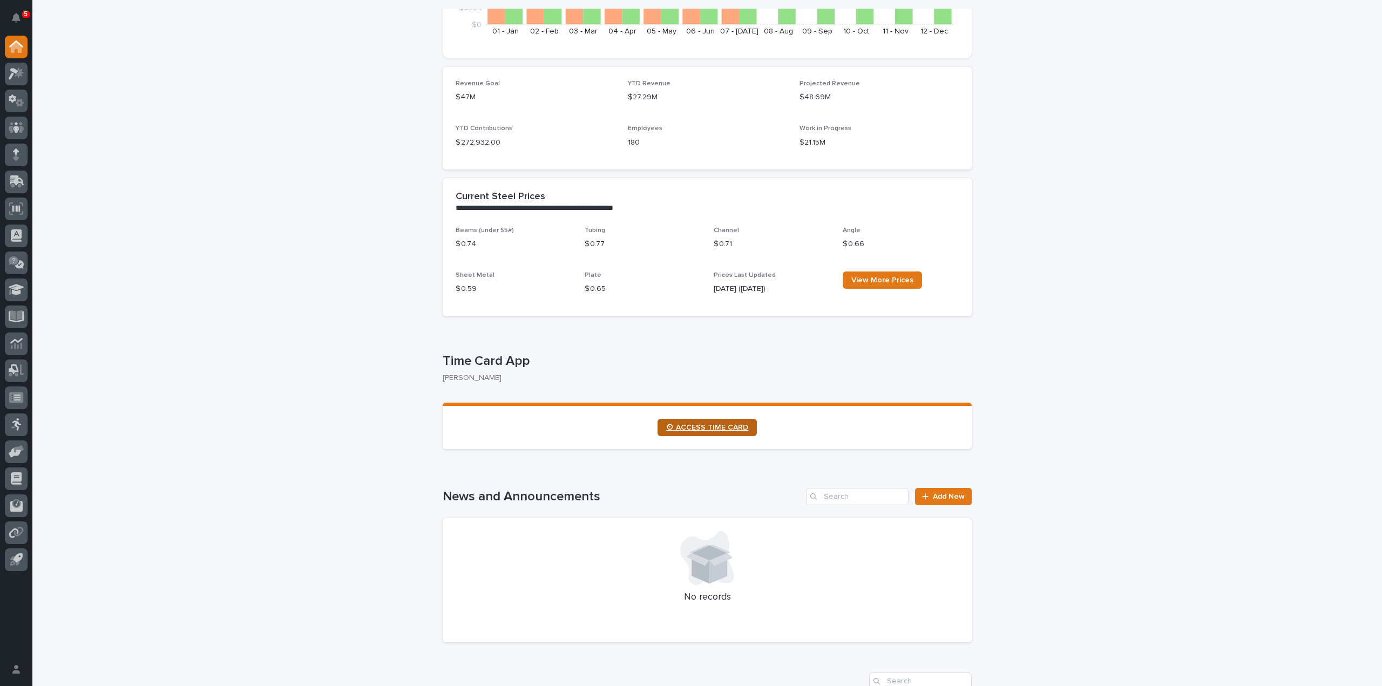
click at [727, 424] on span "⏲ ACCESS TIME CARD" at bounding box center [707, 428] width 82 height 8
